Goal: Contribute content: Add original content to the website for others to see

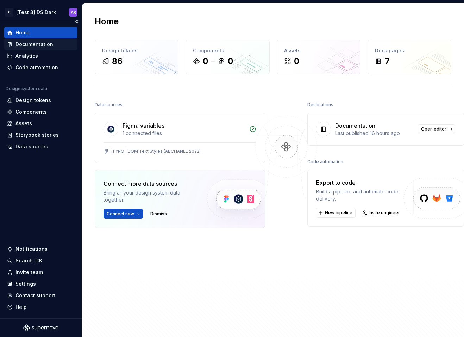
click at [31, 44] on div "Documentation" at bounding box center [34, 44] width 38 height 7
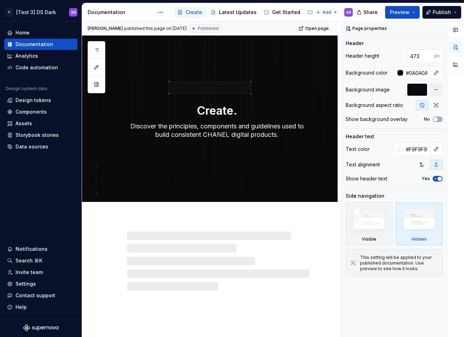
type textarea "*"
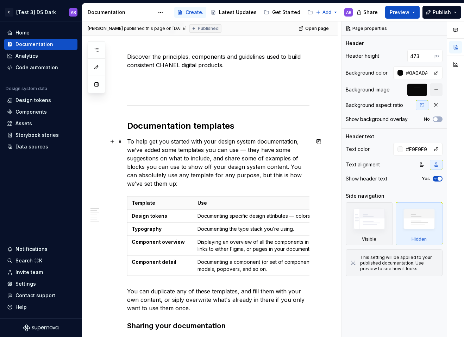
scroll to position [234, 0]
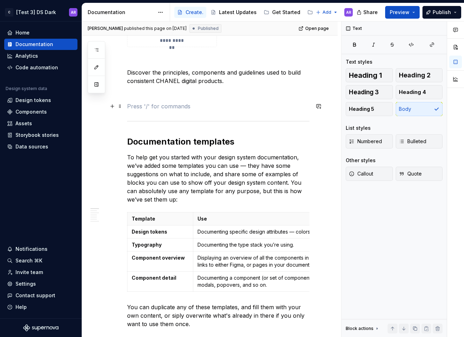
click at [158, 103] on p at bounding box center [218, 106] width 182 height 8
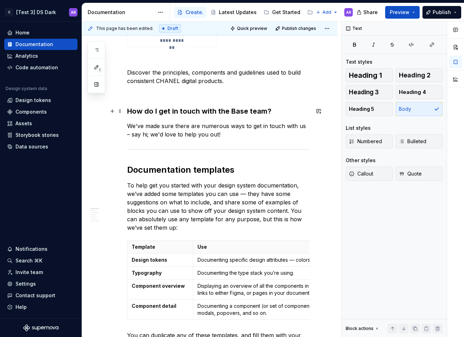
click at [185, 111] on h3 "How do I get in touch with the Base team?" at bounding box center [218, 111] width 182 height 10
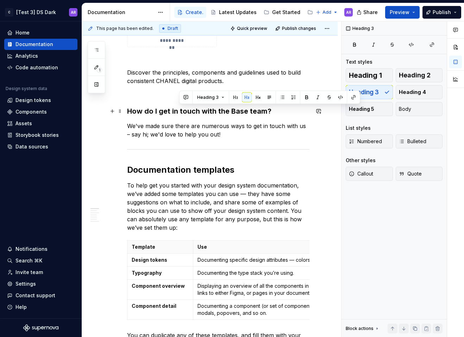
click at [227, 110] on h3 "How do I get in touch with the Base team?" at bounding box center [218, 111] width 182 height 10
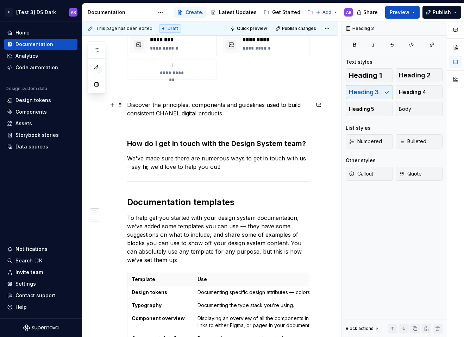
scroll to position [192, 0]
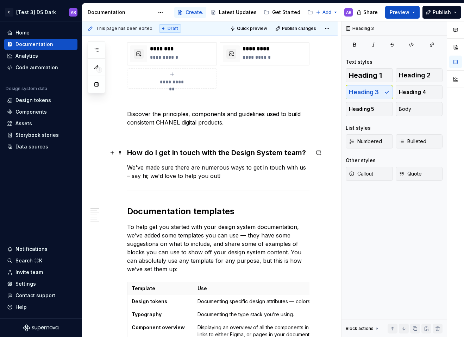
click at [303, 151] on h3 "How do I get in touch with the Design System team?" at bounding box center [218, 153] width 182 height 10
click at [241, 175] on p "We've made sure there are numerous ways to get in touch with us – say hi; we'd …" at bounding box center [218, 171] width 182 height 17
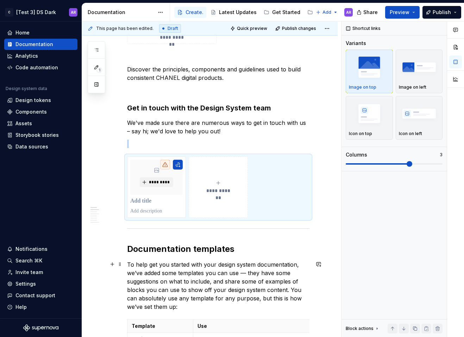
scroll to position [290, 0]
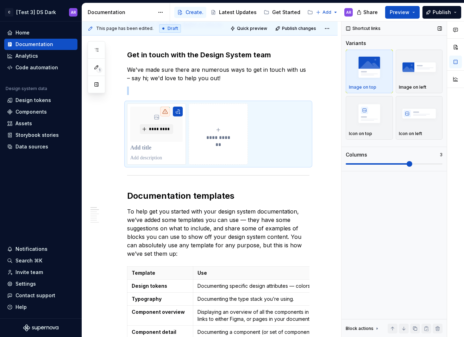
click at [370, 70] on img "button" at bounding box center [369, 67] width 41 height 26
click at [142, 146] on p at bounding box center [156, 148] width 52 height 7
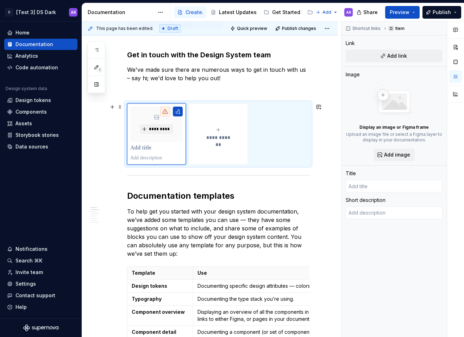
type textarea "*"
type input "1"
type textarea "*"
type input "1/"
type textarea "*"
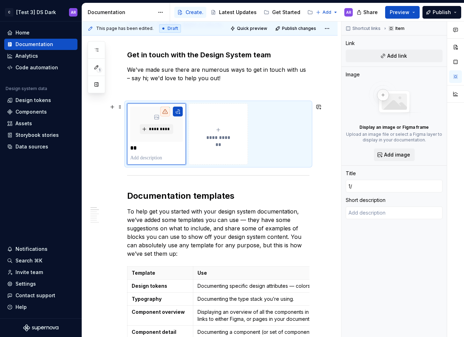
type input "1/1"
type textarea "*"
type input "1/1"
type textarea "*"
type input "1/1 S"
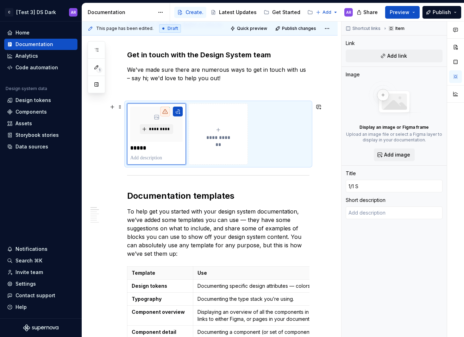
type textarea "*"
type input "1/1 Se"
type textarea "*"
type input "1/1 Ses"
type textarea "*"
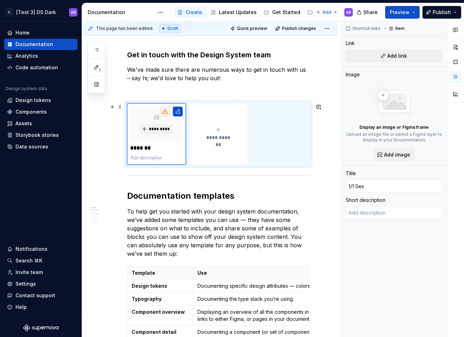
type input "1/1 Sess"
type textarea "*"
type input "1/1 Sessi"
type textarea "*"
type input "1/1 Sessio"
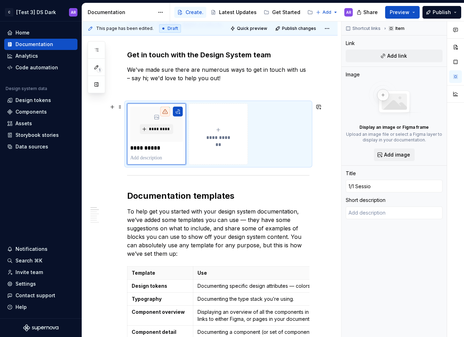
type textarea "*"
type input "1/1 Session"
click at [217, 131] on icon "submit" at bounding box center [218, 130] width 6 height 6
type textarea "*"
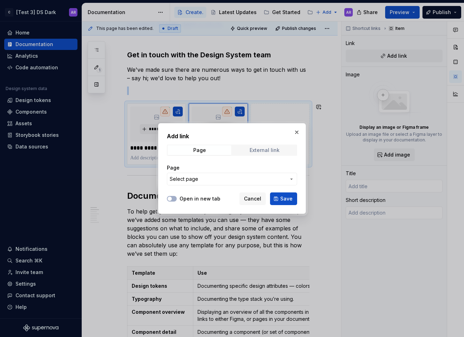
click at [261, 151] on div "External link" at bounding box center [265, 150] width 30 height 6
click at [284, 201] on span "Save" at bounding box center [286, 198] width 12 height 7
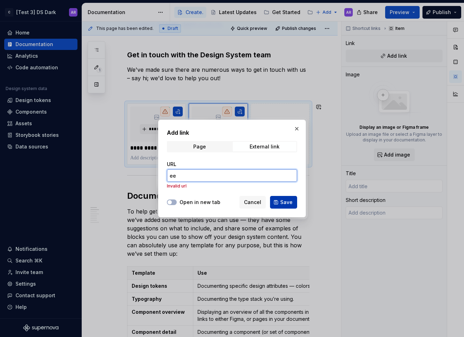
type input "ee"
click at [284, 205] on span "Save" at bounding box center [286, 202] width 12 height 7
click at [282, 202] on span "Save" at bounding box center [286, 202] width 12 height 7
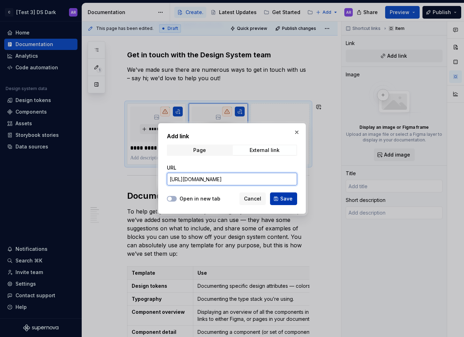
type input "[URL][DOMAIN_NAME]"
click at [285, 198] on span "Save" at bounding box center [286, 198] width 12 height 7
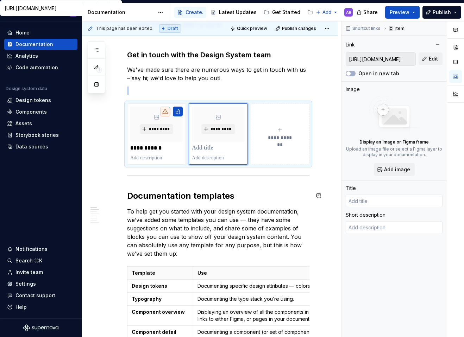
click at [131, 176] on div at bounding box center [218, 175] width 182 height 5
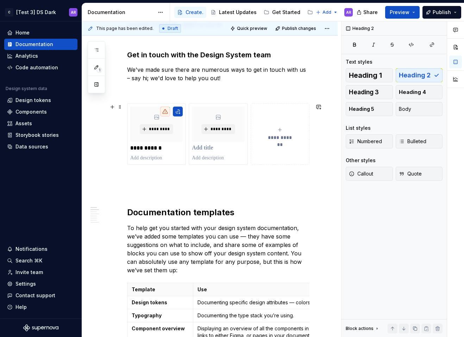
click at [279, 143] on button "**********" at bounding box center [280, 133] width 59 height 61
type textarea "*"
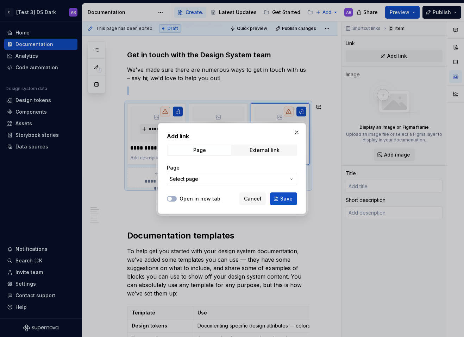
click at [200, 183] on button "Select page" at bounding box center [232, 179] width 130 height 13
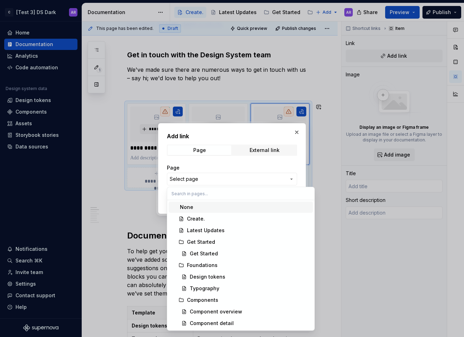
click at [213, 165] on div "Add link Page External link Page Select page Open in new tab Cancel Save" at bounding box center [232, 168] width 464 height 337
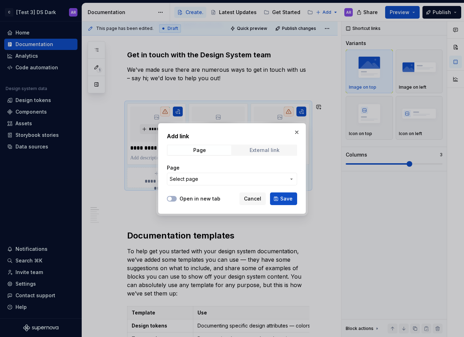
click at [250, 152] on div "External link" at bounding box center [265, 150] width 30 height 6
click at [204, 182] on input "URL" at bounding box center [232, 179] width 130 height 13
paste input "[URL][DOMAIN_NAME]"
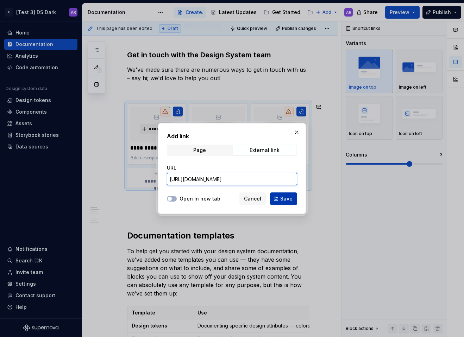
type input "[URL][DOMAIN_NAME]"
click at [283, 193] on button "Save" at bounding box center [283, 199] width 27 height 13
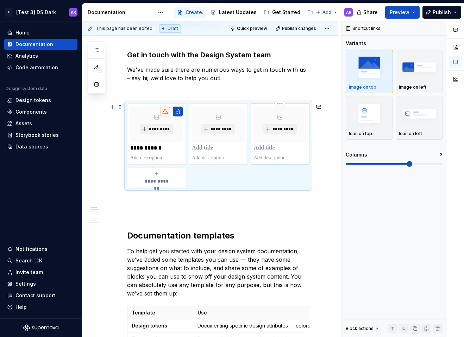
click at [274, 146] on p at bounding box center [280, 148] width 52 height 7
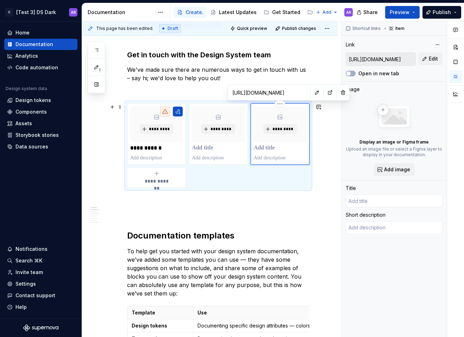
type textarea "*"
type input "T"
type textarea "*"
type input "Te"
type textarea "*"
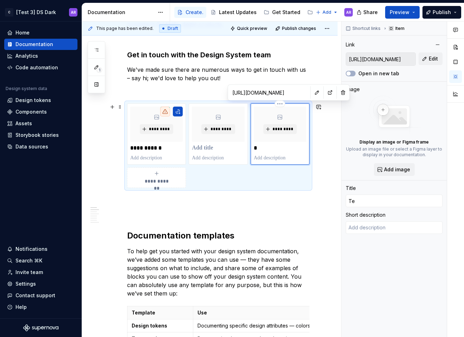
type input "Tea"
type textarea "*"
type input "Team"
type textarea "*"
type input "Teams"
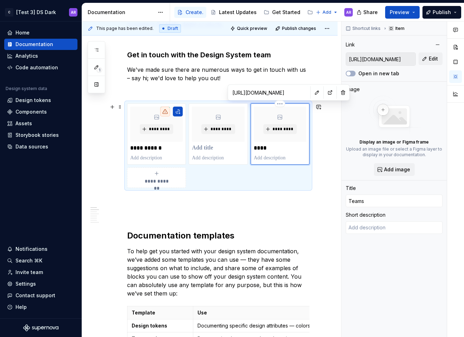
type textarea "*"
type input "Teams"
type textarea "*"
type input "Teams C"
type textarea "*"
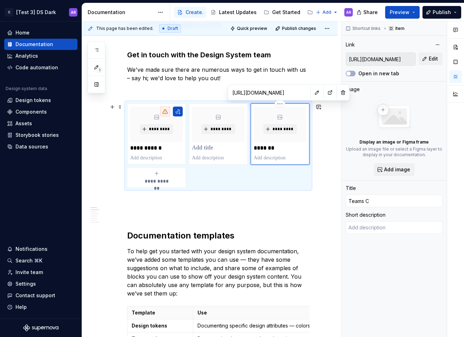
type input "Teams Ch"
type textarea "*"
type input "Teams Cha"
type textarea "*"
type input "Teams [PERSON_NAME]"
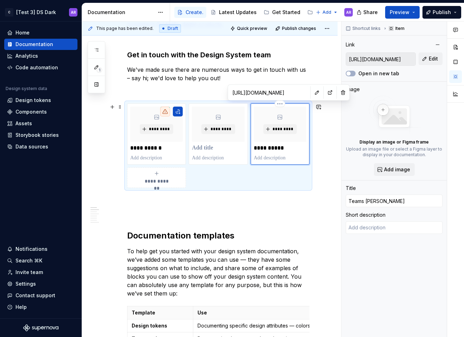
type textarea "*"
type input "Teams Chann"
type textarea "*"
type input "Teams Channe"
type textarea "*"
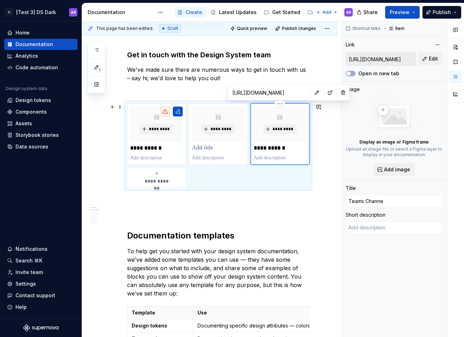
type input "Teams Channel"
click at [212, 150] on p at bounding box center [218, 148] width 52 height 7
type textarea "*"
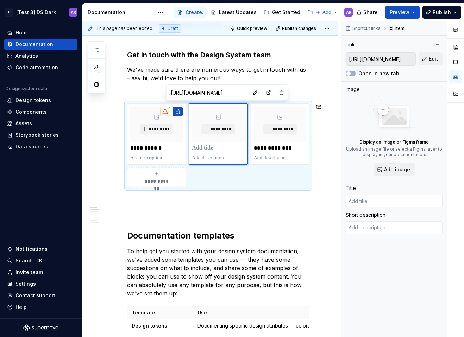
type textarea "*"
type input "E"
type textarea "*"
type input "Em"
type textarea "*"
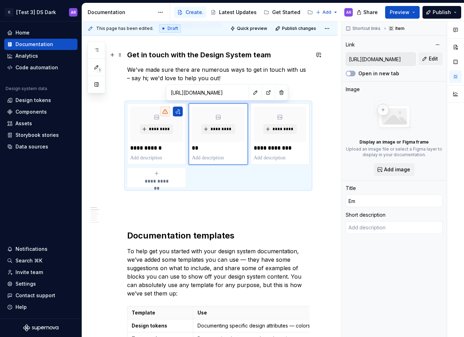
type input "Ema"
type textarea "*"
type input "Emai"
type textarea "*"
type input "Email"
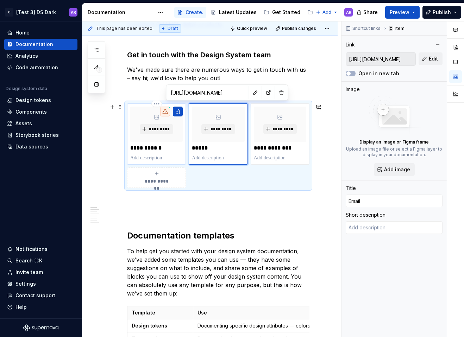
click at [166, 150] on p "**********" at bounding box center [156, 148] width 52 height 7
type textarea "*"
type input "1/1 Session"
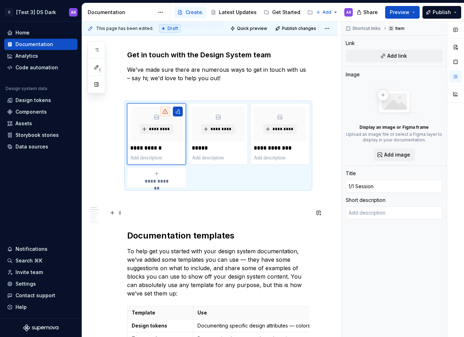
click at [193, 215] on p at bounding box center [218, 213] width 182 height 8
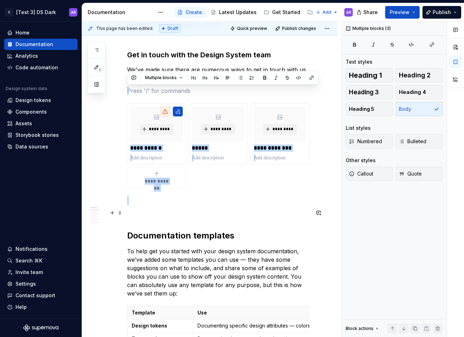
click at [193, 215] on p at bounding box center [218, 213] width 182 height 8
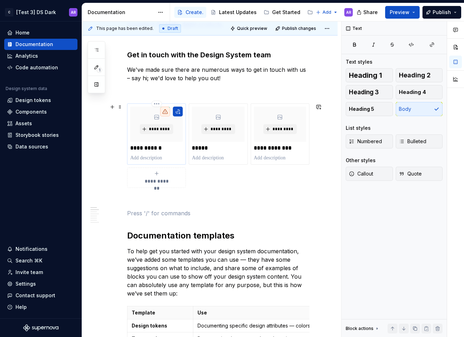
click at [177, 122] on div "*********" at bounding box center [156, 124] width 52 height 35
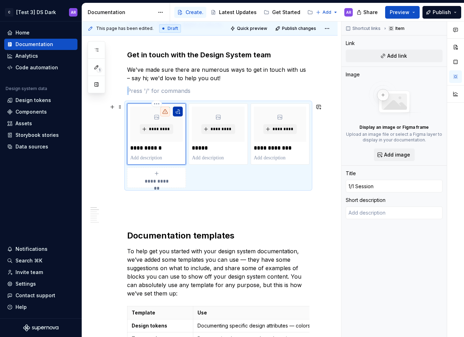
click at [177, 114] on button "button" at bounding box center [178, 112] width 10 height 10
type textarea "*"
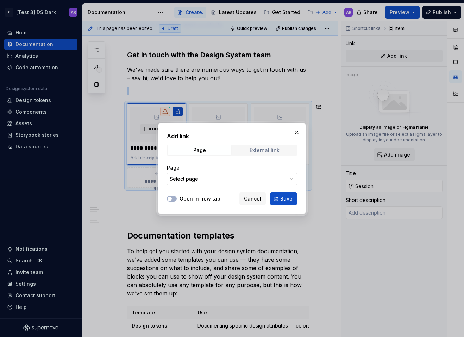
click at [253, 147] on div "External link" at bounding box center [265, 150] width 30 height 6
click at [219, 181] on input "URL" at bounding box center [232, 179] width 130 height 13
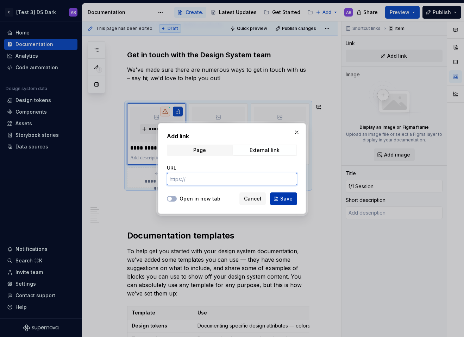
paste input "[URL][DOMAIN_NAME]"
type input "[URL][DOMAIN_NAME]"
click at [284, 200] on span "Save" at bounding box center [286, 198] width 12 height 7
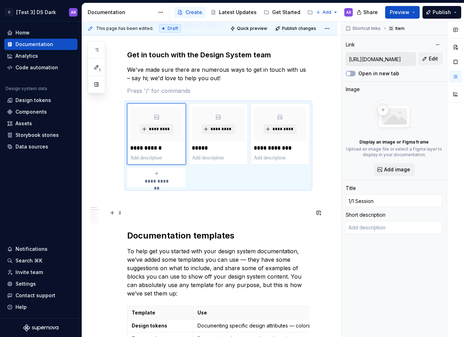
click at [282, 214] on p at bounding box center [218, 213] width 182 height 8
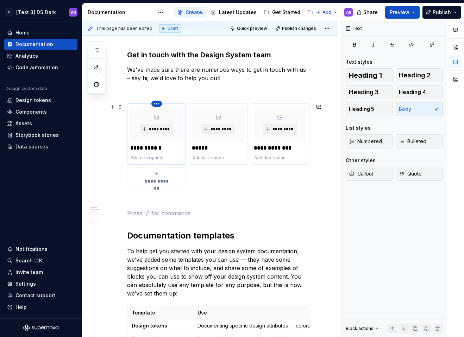
click at [157, 103] on html "C [Test 3] DS Dark AR Home Documentation Analytics Code automation Design syste…" at bounding box center [232, 168] width 464 height 337
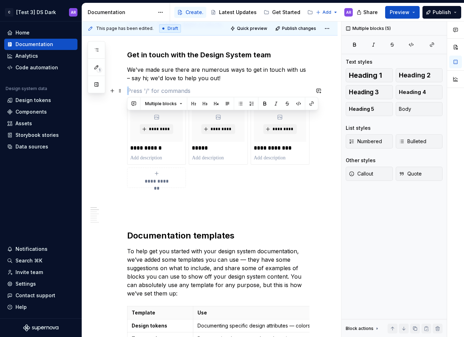
click at [146, 92] on html "C [Test 3] DS Dark AR Home Documentation Analytics Code automation Design syste…" at bounding box center [232, 168] width 464 height 337
click at [178, 157] on p at bounding box center [156, 157] width 52 height 7
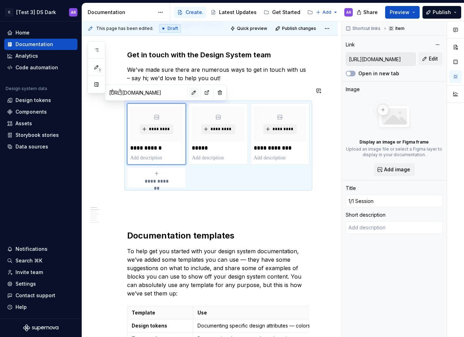
click at [189, 95] on button "button" at bounding box center [194, 93] width 10 height 10
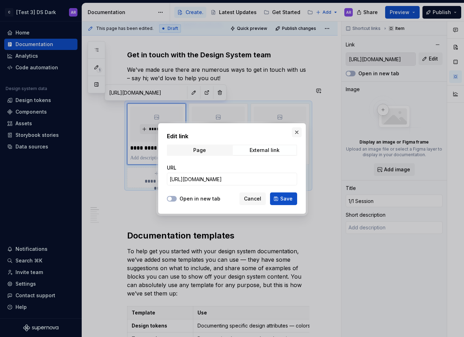
click at [296, 131] on button "button" at bounding box center [297, 132] width 10 height 10
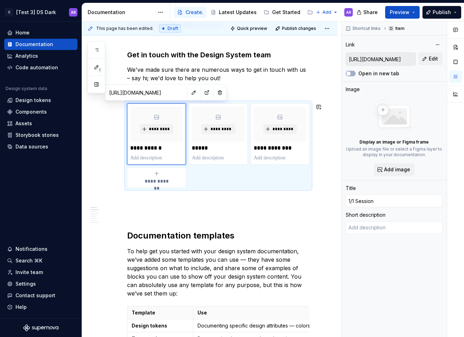
click at [144, 93] on input "[URL][DOMAIN_NAME]" at bounding box center [146, 92] width 80 height 13
click at [189, 95] on button "button" at bounding box center [194, 93] width 10 height 10
type textarea "*"
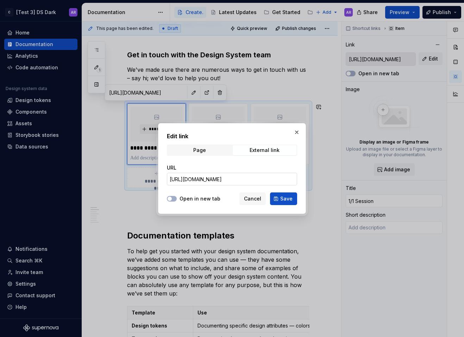
click at [225, 174] on input "[URL][DOMAIN_NAME]" at bounding box center [232, 179] width 130 height 13
paste input "[DOMAIN_NAME][URL]"
type input "[URL][DOMAIN_NAME]"
click at [185, 201] on label "Open in new tab" at bounding box center [199, 198] width 41 height 7
click at [177, 201] on button "Open in new tab" at bounding box center [172, 199] width 10 height 6
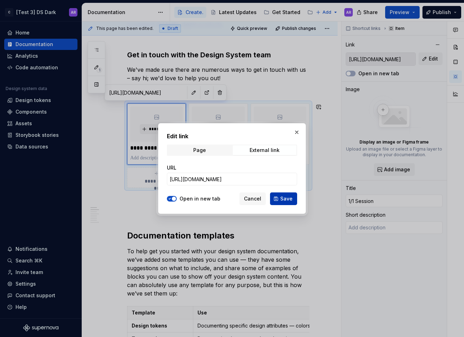
click at [286, 200] on span "Save" at bounding box center [286, 198] width 12 height 7
type textarea "*"
type input "[URL][DOMAIN_NAME]"
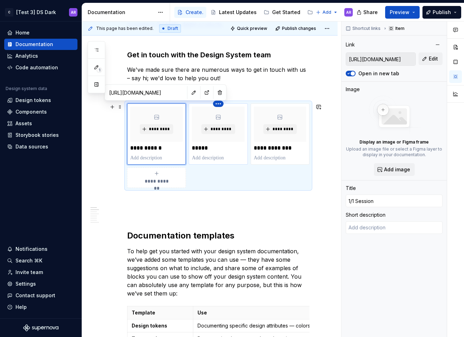
type textarea "*"
type input "[URL][DOMAIN_NAME]"
type input "Email"
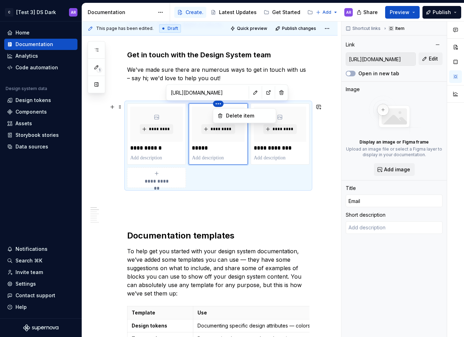
click at [219, 103] on html "C [Test 3] DS Dark AR Home Documentation Analytics Code automation Design syste…" at bounding box center [232, 168] width 464 height 337
click at [237, 93] on html "C [Test 3] DS Dark AR Home Documentation Analytics Code automation Design syste…" at bounding box center [232, 168] width 464 height 337
click at [251, 92] on button "button" at bounding box center [256, 93] width 10 height 10
type textarea "*"
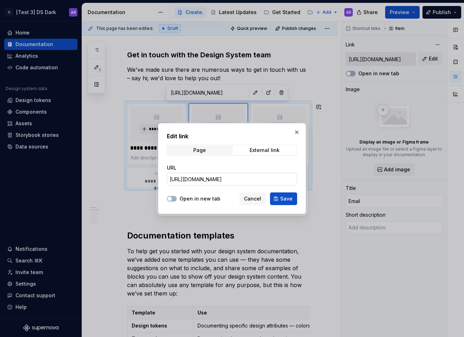
click at [219, 181] on input "[URL][DOMAIN_NAME]" at bounding box center [232, 179] width 130 height 13
paste input "[DOMAIN_NAME][URL]"
type input "[URL][DOMAIN_NAME]"
click at [207, 197] on label "Open in new tab" at bounding box center [199, 198] width 41 height 7
click at [177, 197] on button "Open in new tab" at bounding box center [172, 199] width 10 height 6
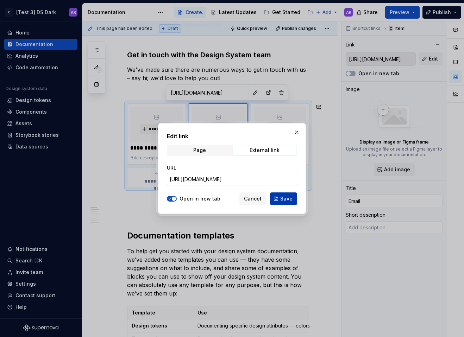
click at [287, 198] on span "Save" at bounding box center [286, 198] width 12 height 7
type textarea "*"
type input "[URL][DOMAIN_NAME]"
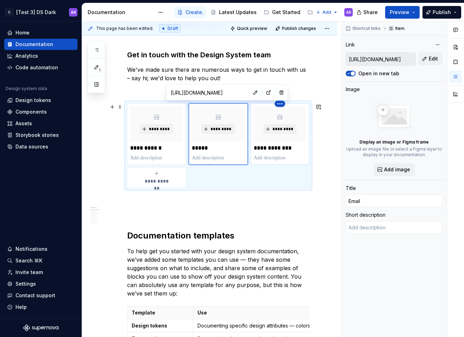
click at [277, 104] on html "C [Test 3] DS Dark AR Home Documentation Analytics Code automation Design syste…" at bounding box center [232, 168] width 464 height 337
type textarea "*"
type input "[URL][DOMAIN_NAME]"
type input "Teams Channel"
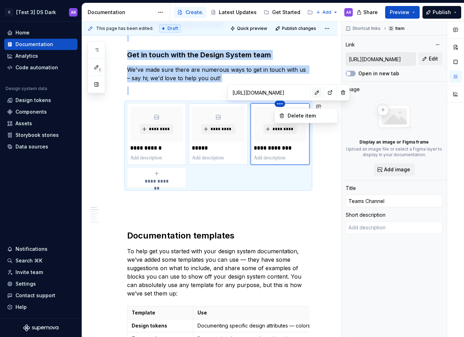
click at [297, 92] on html "C [Test 3] DS Dark AR Home Documentation Analytics Code automation Design syste…" at bounding box center [232, 168] width 464 height 337
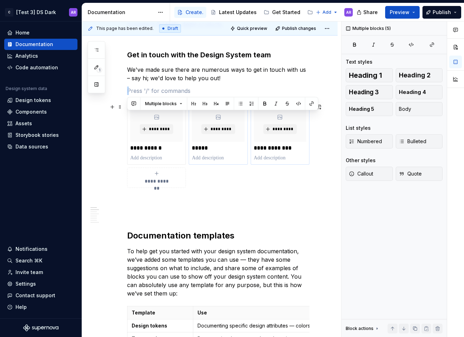
click at [285, 162] on div "**********" at bounding box center [280, 133] width 59 height 61
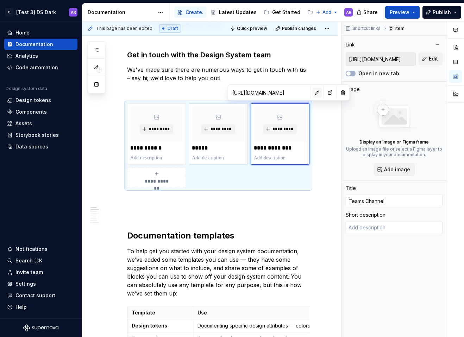
click at [312, 95] on button "button" at bounding box center [317, 93] width 10 height 10
type textarea "*"
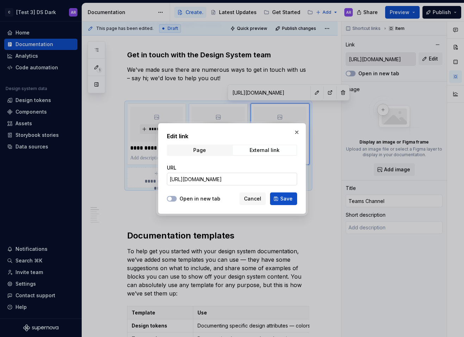
click at [226, 176] on input "[URL][DOMAIN_NAME]" at bounding box center [232, 179] width 130 height 13
paste input "[DOMAIN_NAME][URL]"
type input "[URL][DOMAIN_NAME]"
click at [201, 201] on label "Open in new tab" at bounding box center [199, 198] width 41 height 7
click at [177, 201] on button "Open in new tab" at bounding box center [172, 199] width 10 height 6
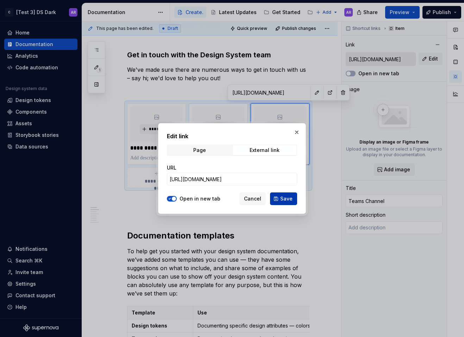
click at [293, 199] on button "Save" at bounding box center [283, 199] width 27 height 13
type textarea "*"
type input "[URL][DOMAIN_NAME]"
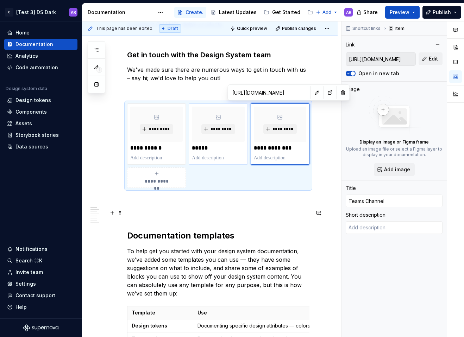
click at [172, 214] on p at bounding box center [218, 213] width 182 height 8
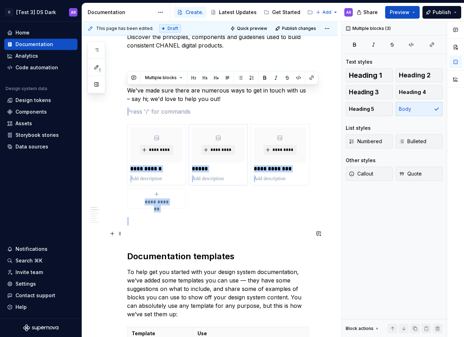
scroll to position [211, 0]
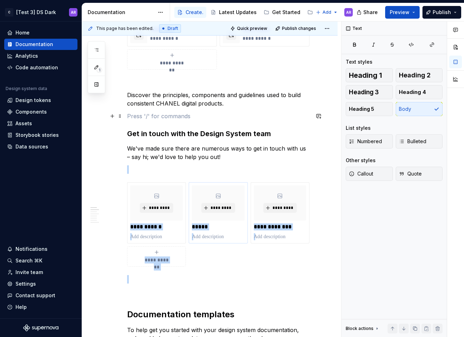
click at [154, 113] on p at bounding box center [218, 116] width 182 height 8
click at [150, 172] on p at bounding box center [218, 169] width 182 height 8
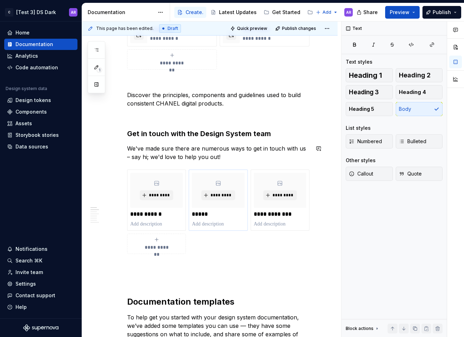
click at [170, 117] on p at bounding box center [218, 116] width 182 height 8
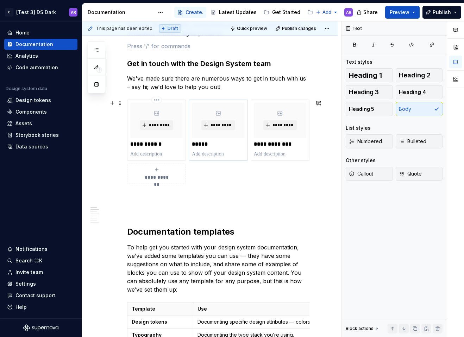
scroll to position [277, 0]
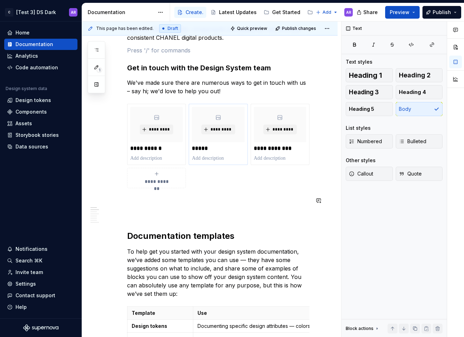
click at [244, 203] on p at bounding box center [218, 201] width 182 height 8
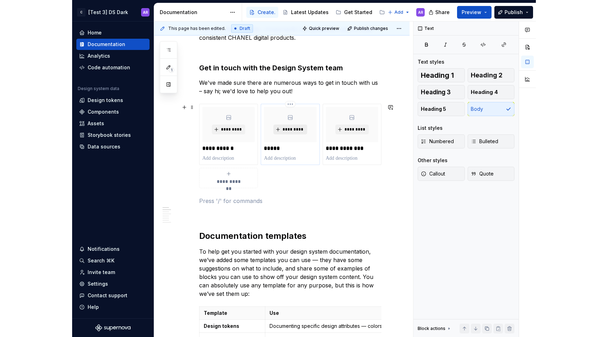
scroll to position [253, 0]
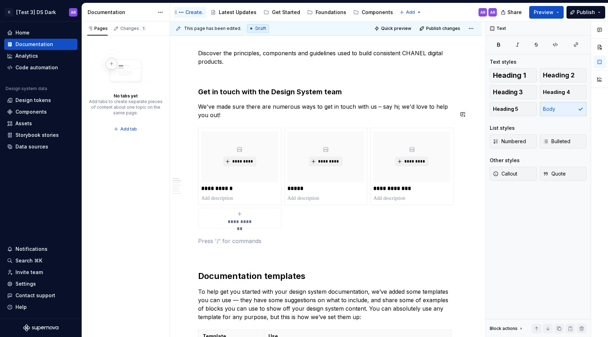
type textarea "*"
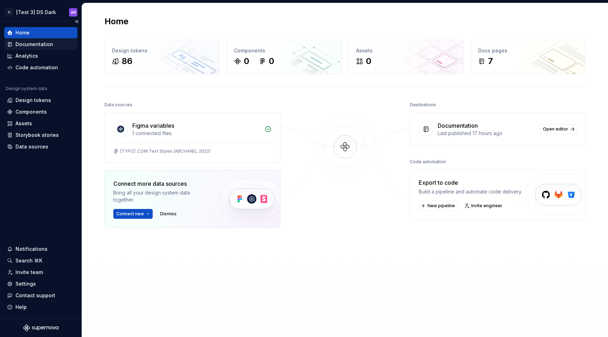
click at [33, 43] on div "Documentation" at bounding box center [34, 44] width 38 height 7
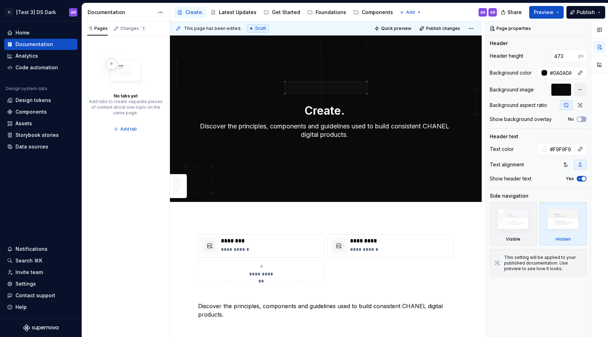
type textarea "*"
click at [403, 13] on html "C [Test 3] DS Dark AR Home Documentation Analytics Code automation Design syste…" at bounding box center [304, 168] width 608 height 337
click at [411, 34] on div "New group" at bounding box center [426, 37] width 46 height 7
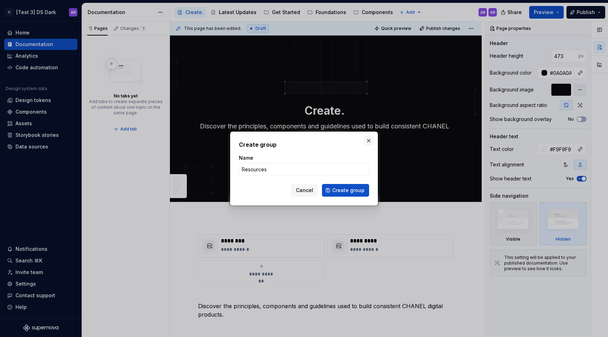
type input "Resources"
click at [366, 140] on button "button" at bounding box center [369, 141] width 10 height 10
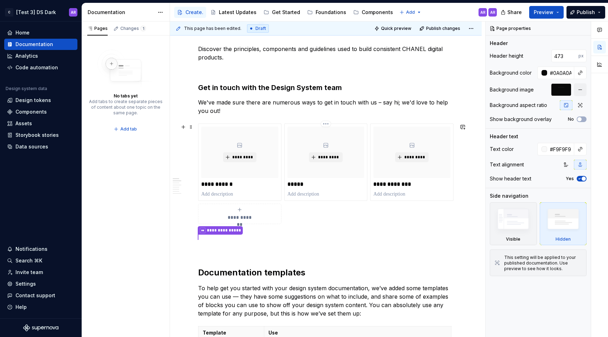
scroll to position [258, 0]
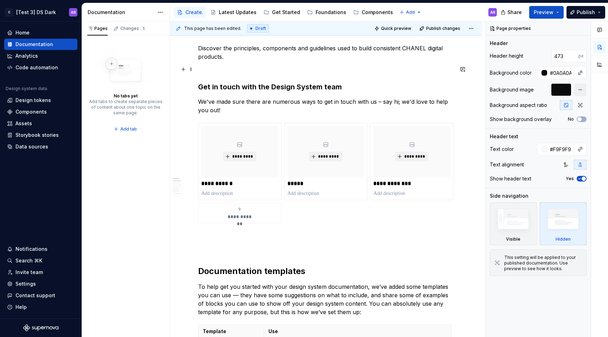
click at [310, 67] on p at bounding box center [326, 69] width 256 height 8
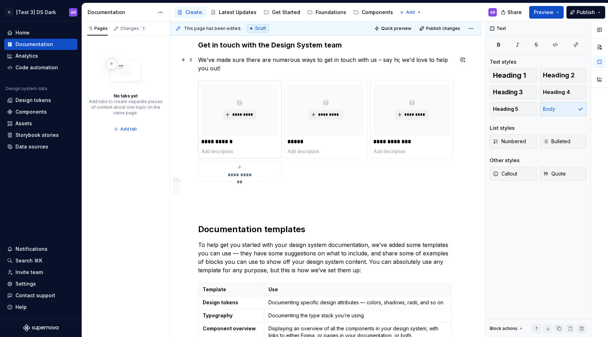
scroll to position [306, 0]
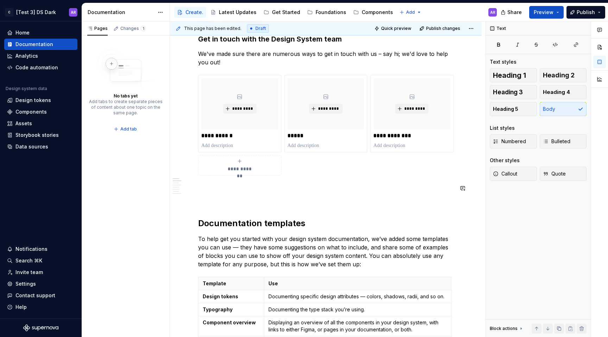
type textarea "*"
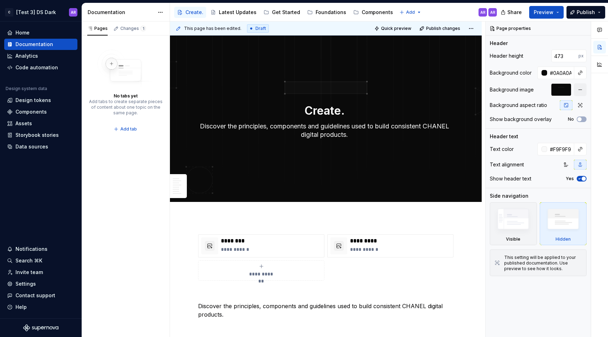
type textarea "*"
